Goal: Browse casually

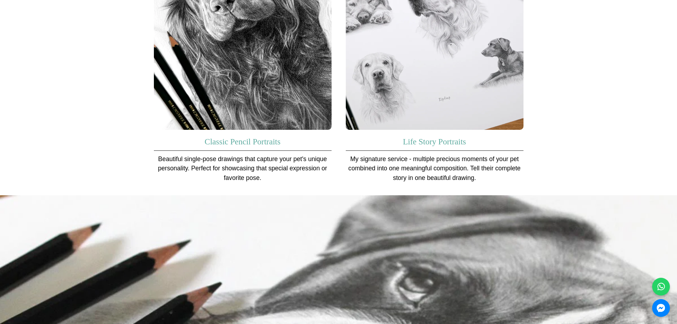
scroll to position [462, 0]
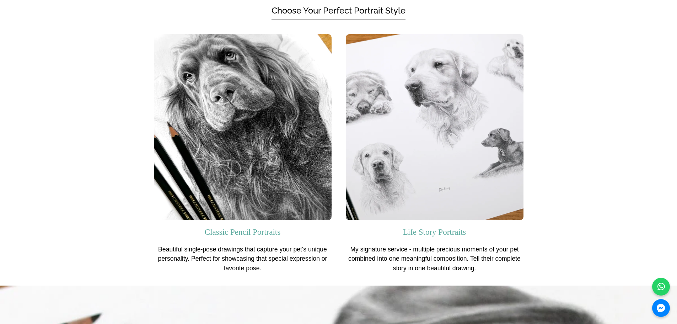
click at [258, 220] on h3 "Classic Pencil Portraits" at bounding box center [243, 230] width 178 height 21
click at [258, 227] on link "Classic Pencil Portraits" at bounding box center [243, 231] width 76 height 9
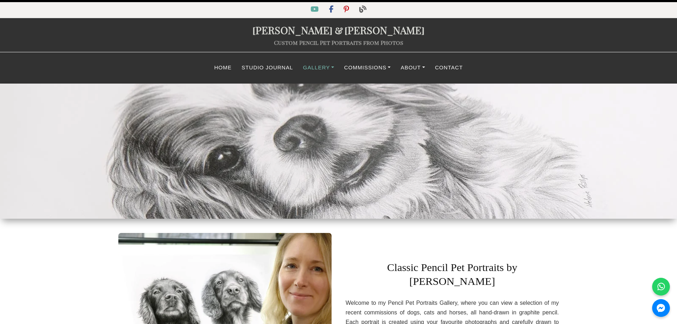
click at [312, 68] on link "Gallery" at bounding box center [318, 68] width 41 height 14
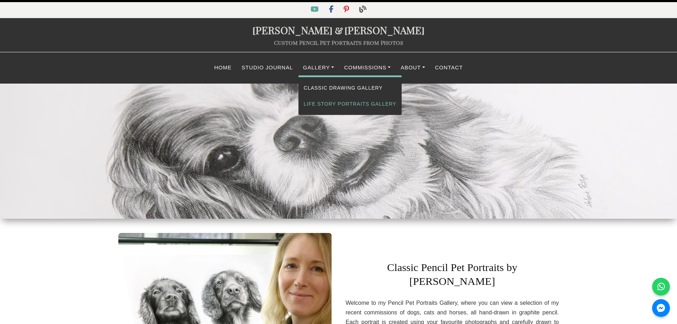
click at [329, 107] on link "Life Story Portraits Gallery" at bounding box center [349, 104] width 103 height 16
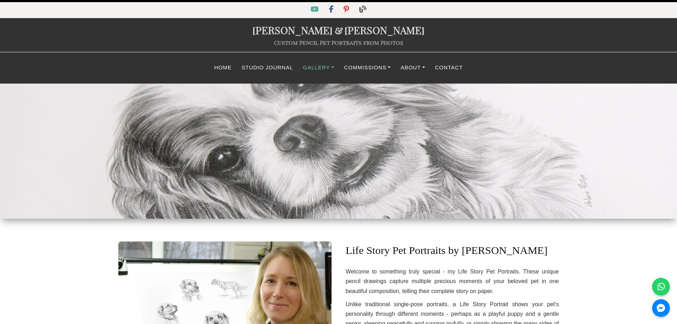
click at [313, 65] on link "Gallery" at bounding box center [318, 68] width 41 height 14
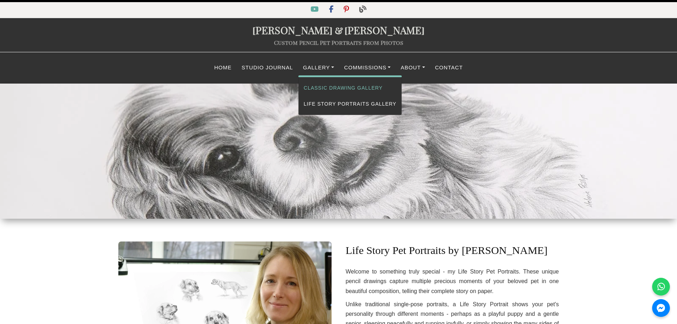
click at [319, 87] on link "Classic Drawing Gallery" at bounding box center [349, 88] width 103 height 16
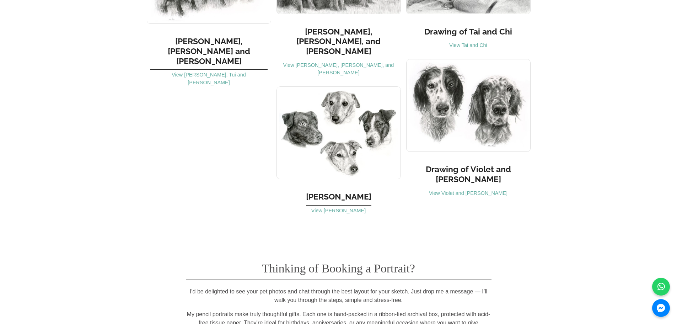
scroll to position [4831, 0]
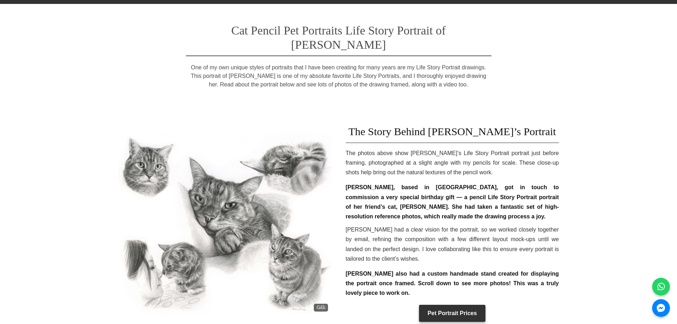
scroll to position [178, 0]
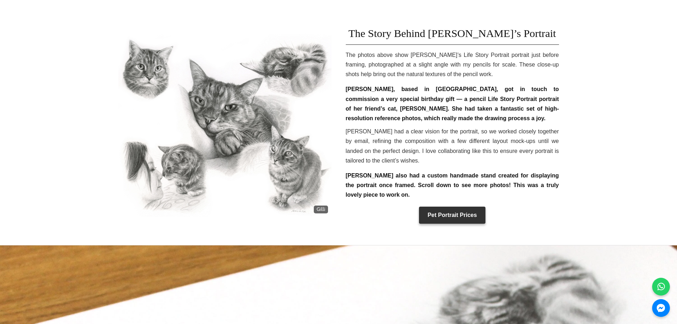
drag, startPoint x: 177, startPoint y: 87, endPoint x: 108, endPoint y: 60, distance: 73.4
click at [108, 60] on section "Gilli The Story Behind Gilli’s Portrait The photos above show Gilli’s Life Stor…" at bounding box center [338, 125] width 677 height 240
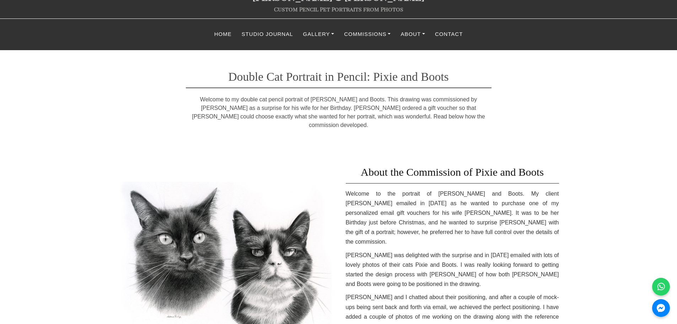
scroll to position [71, 0]
